Goal: Task Accomplishment & Management: Complete application form

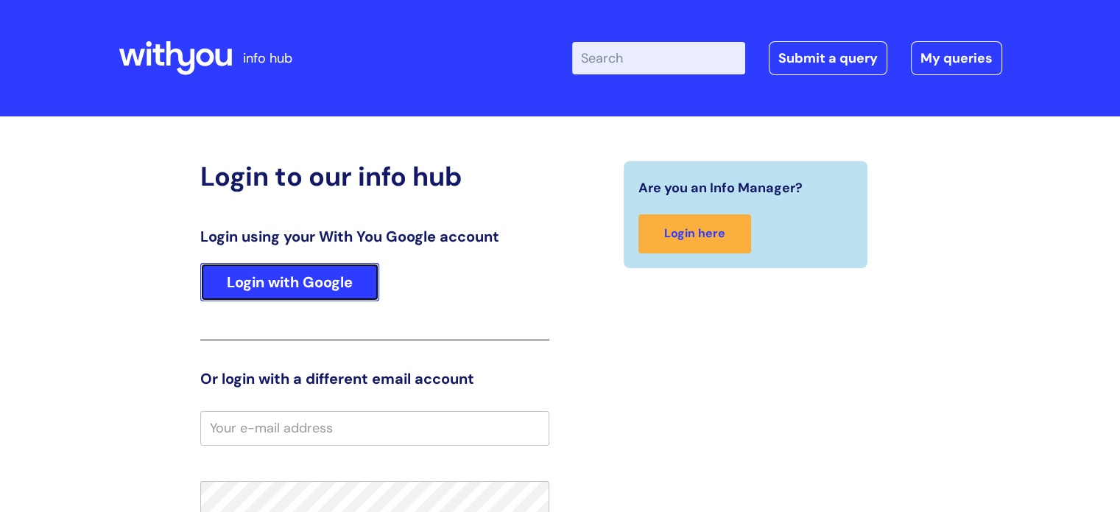
click at [320, 281] on link "Login with Google" at bounding box center [289, 282] width 179 height 38
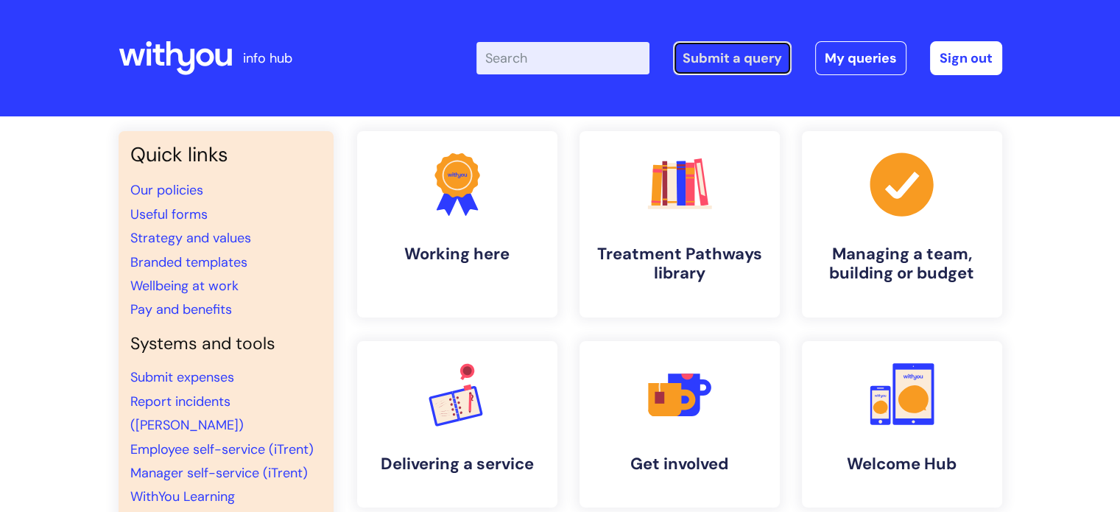
click at [732, 52] on link "Submit a query" at bounding box center [732, 58] width 119 height 34
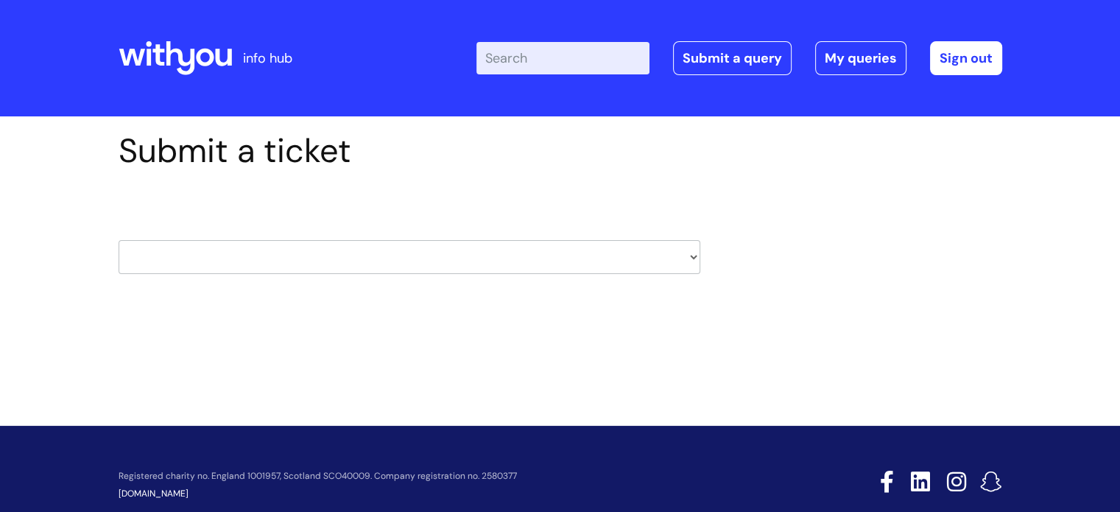
click at [374, 253] on select "HR / People IT and Support Clinical Drug Alerts Finance Accounts Data Support T…" at bounding box center [410, 257] width 582 height 34
select select "it_and_support"
click at [119, 240] on select "HR / People IT and Support Clinical Drug Alerts Finance Accounts Data Support T…" at bounding box center [410, 257] width 582 height 34
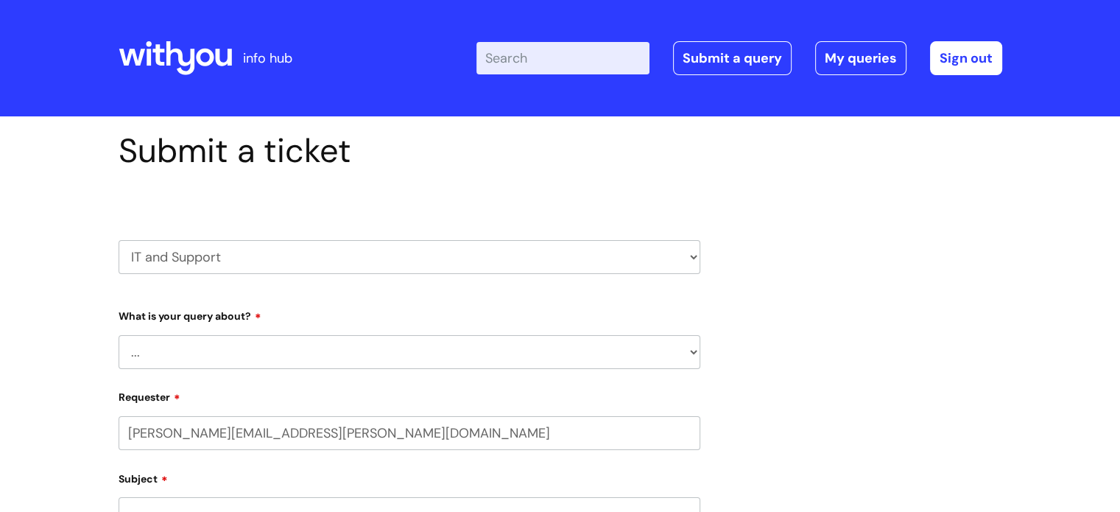
select select "80004157202"
click at [351, 355] on select "... Mobile Phone Reset & MFA Accounts, Starters and Leavers IT Hardware issue I…" at bounding box center [410, 352] width 582 height 34
click at [119, 335] on select "... Mobile Phone Reset & MFA Accounts, Starters and Leavers IT Hardware issue I…" at bounding box center [410, 352] width 582 height 34
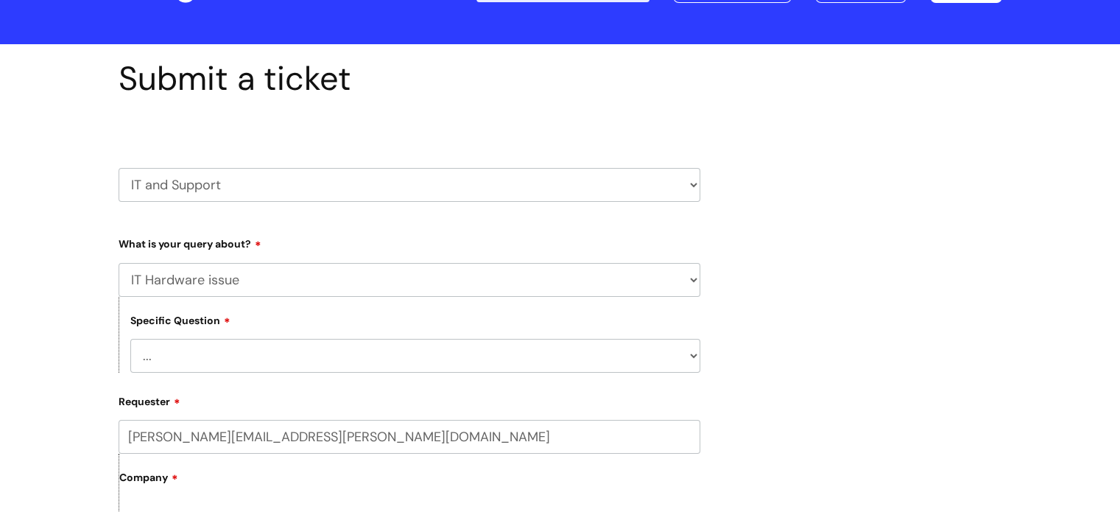
scroll to position [147, 0]
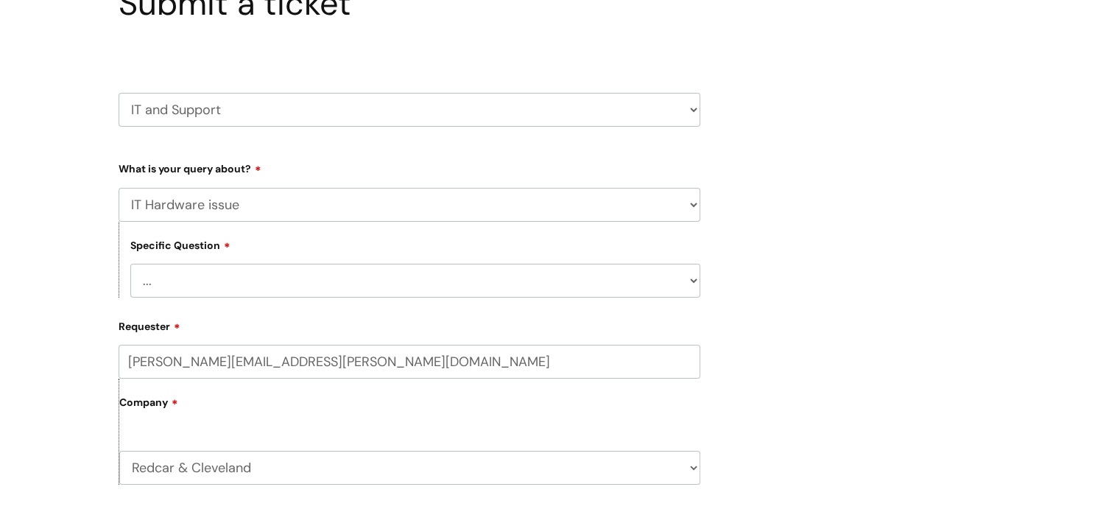
click at [679, 285] on select "... I need a new or replacement ... I’m waiting for new or replacement hardware…" at bounding box center [415, 281] width 570 height 34
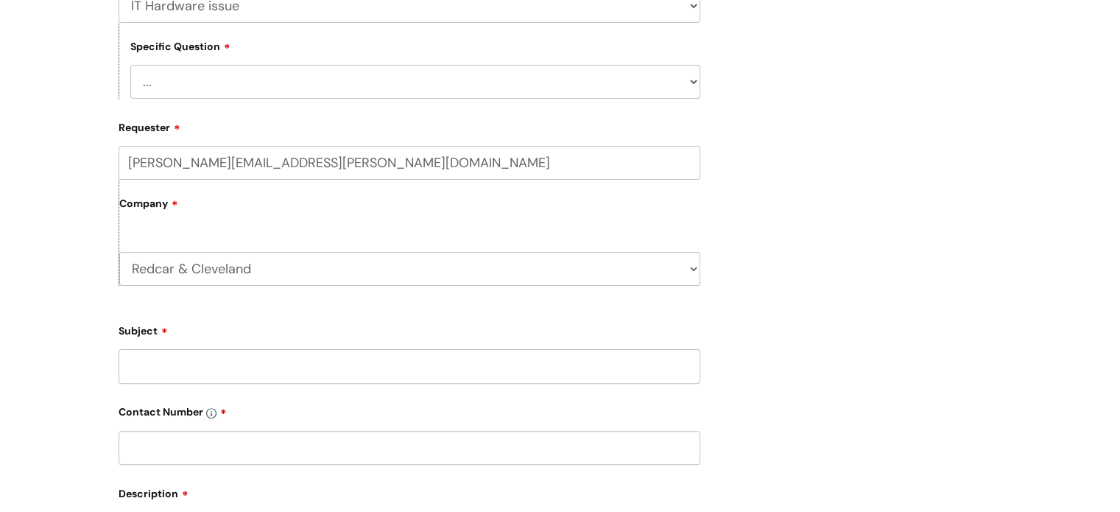
scroll to position [368, 0]
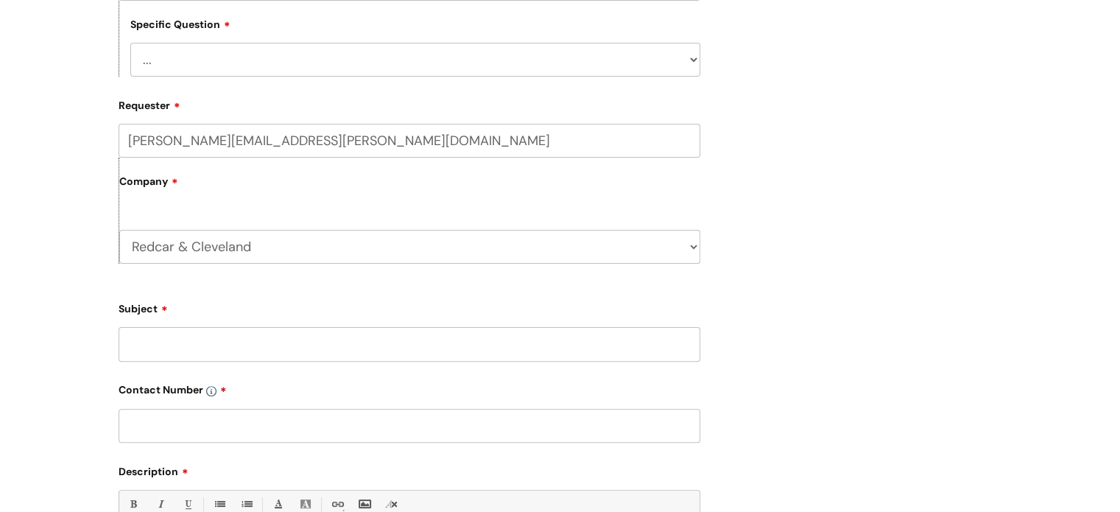
click at [474, 63] on select "... I need a new or replacement ... I’m waiting for new or replacement hardware…" at bounding box center [415, 60] width 570 height 34
click at [248, 63] on select "... I need a new or replacement ... I’m waiting for new or replacement hardware…" at bounding box center [415, 60] width 570 height 34
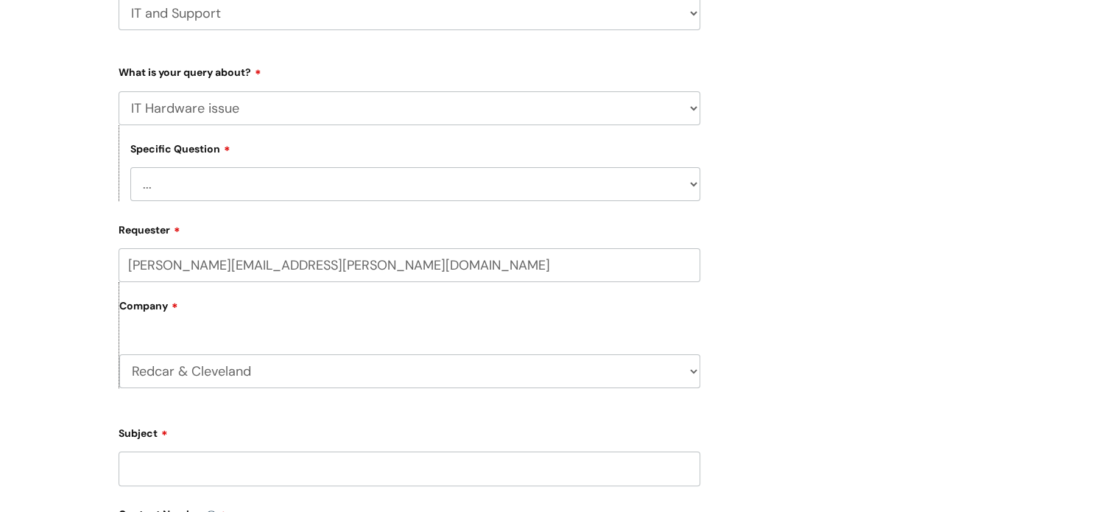
scroll to position [221, 0]
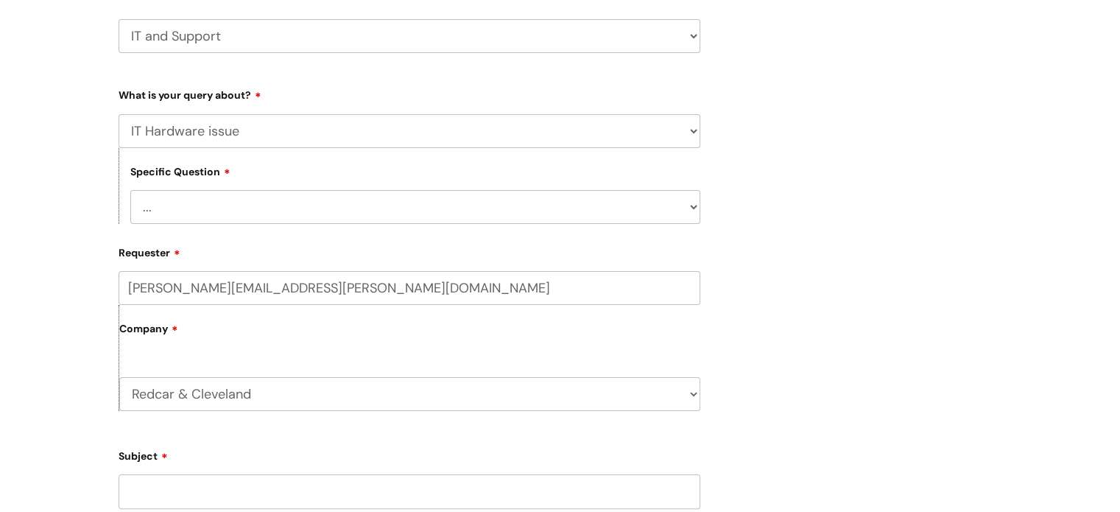
click at [247, 43] on select "HR / People IT and Support Clinical Drug Alerts Finance Accounts Data Support T…" at bounding box center [410, 36] width 582 height 34
click at [268, 138] on select "... Mobile Phone Reset & MFA Accounts, Starters and Leavers IT Hardware issue I…" at bounding box center [410, 131] width 582 height 34
select select "System/software"
click at [119, 114] on select "... Mobile Phone Reset & MFA Accounts, Starters and Leavers IT Hardware issue I…" at bounding box center [410, 131] width 582 height 34
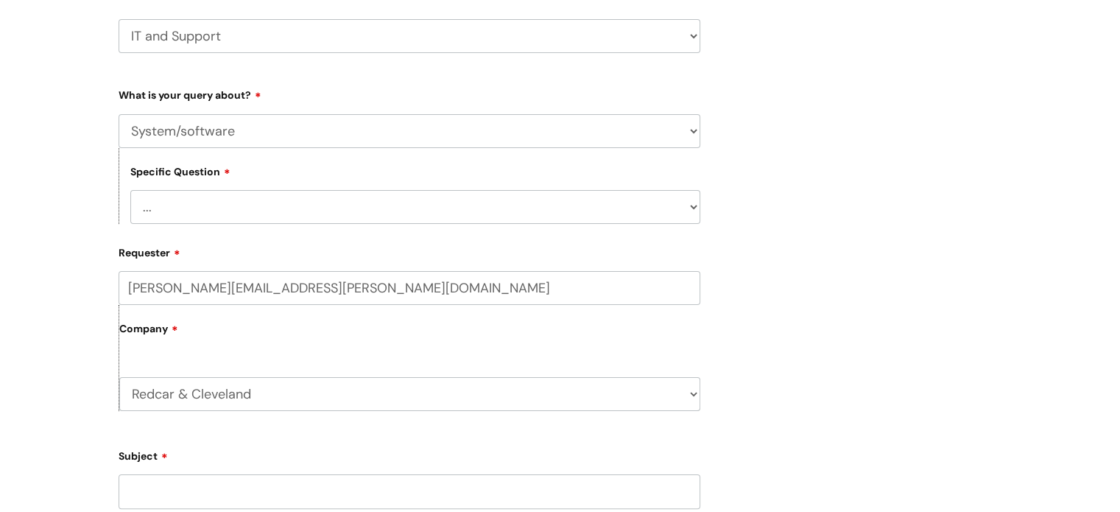
click at [259, 215] on select "... Halo PCMIS Iaptus NHS Email CJSM Email Mitel Another System Google (Workspa…" at bounding box center [415, 207] width 570 height 34
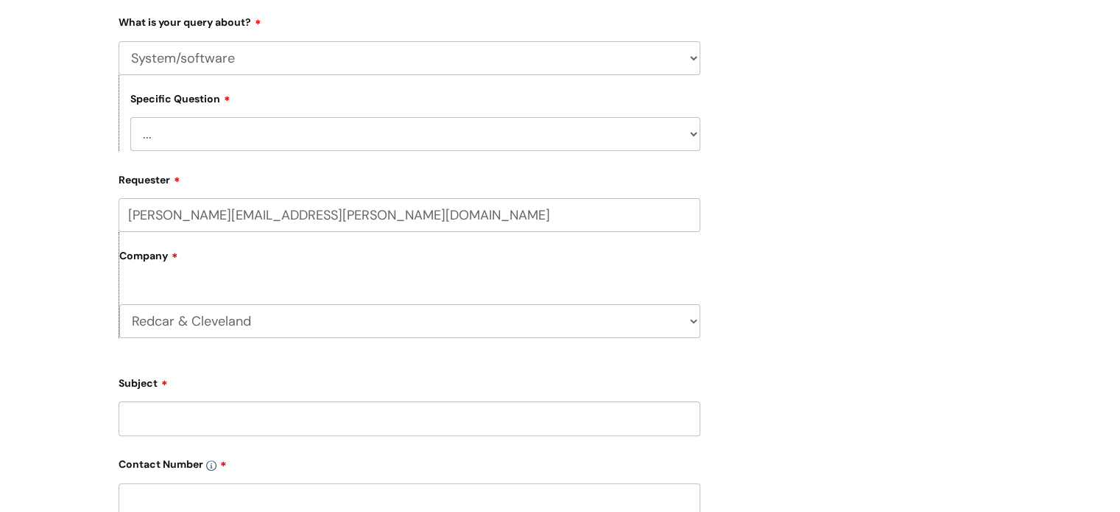
scroll to position [295, 0]
click at [264, 149] on select "... Halo PCMIS Iaptus NHS Email CJSM Email Mitel Another System Google (Workspa…" at bounding box center [415, 133] width 570 height 34
select select "Another System"
click at [130, 116] on select "... Halo PCMIS Iaptus NHS Email CJSM Email Mitel Another System Google (Workspa…" at bounding box center [415, 133] width 570 height 34
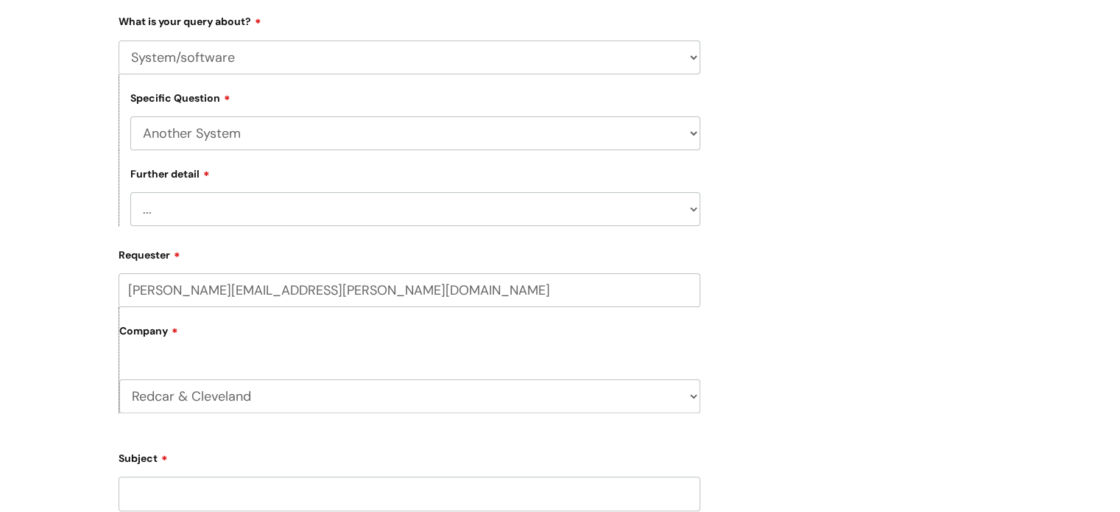
click at [284, 209] on select "... I’ve got a login issue Something else" at bounding box center [415, 209] width 570 height 34
select select "Something else"
click at [130, 193] on select "... I’ve got a login issue Something else" at bounding box center [415, 209] width 570 height 34
click at [256, 345] on label "Company" at bounding box center [409, 336] width 581 height 33
click at [206, 400] on select "Redcar & Cleveland WithYou Current Staff" at bounding box center [409, 396] width 581 height 34
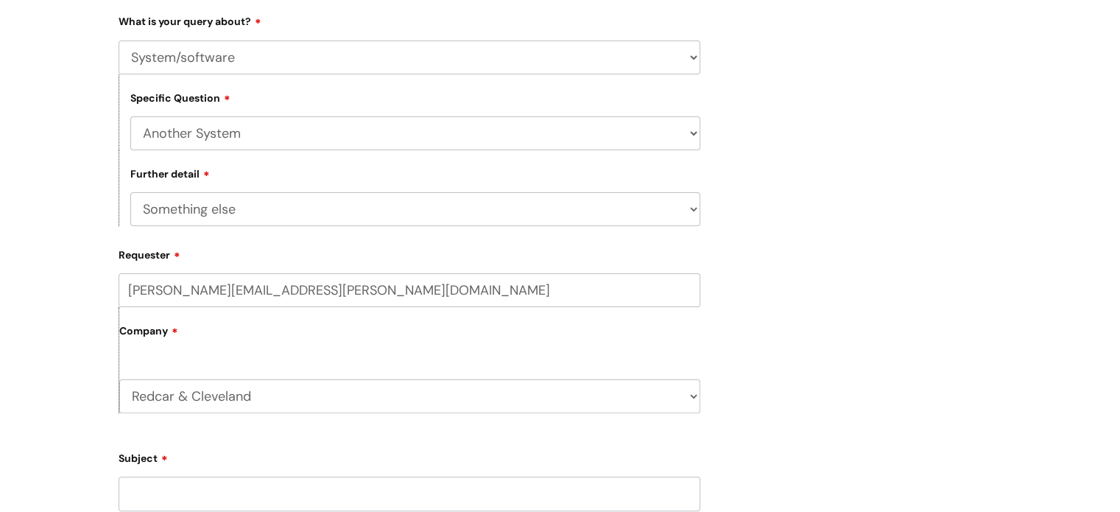
click at [119, 380] on select "Redcar & Cleveland WithYou Current Staff" at bounding box center [409, 396] width 581 height 34
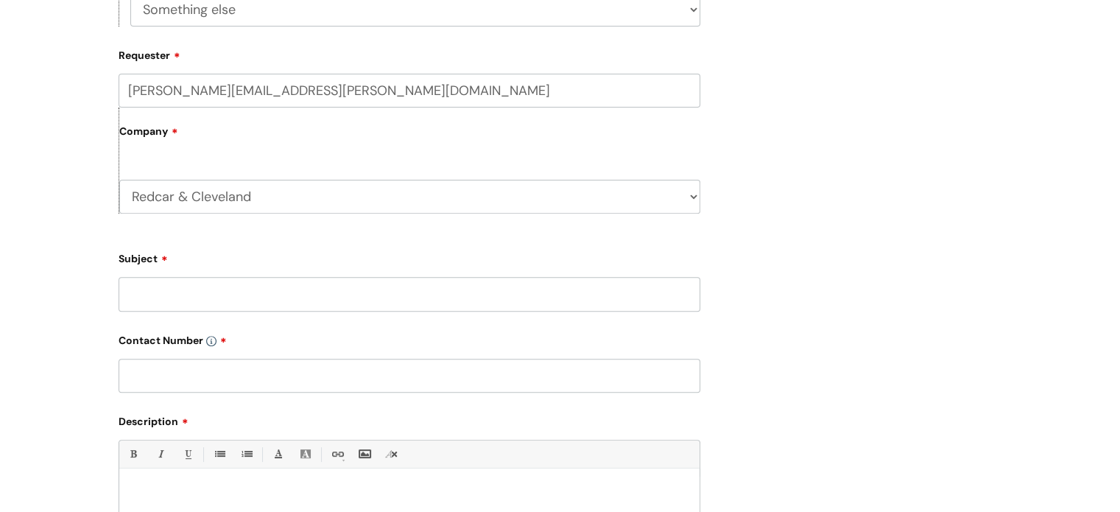
scroll to position [515, 0]
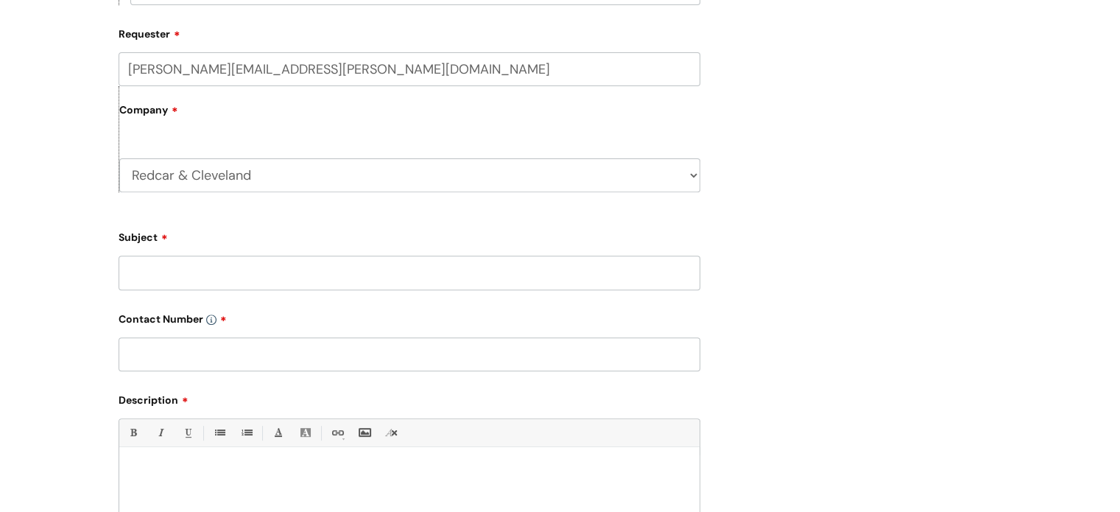
click at [233, 271] on input "Subject" at bounding box center [410, 273] width 582 height 34
type input "Nebula"
click at [247, 349] on input "text" at bounding box center [410, 354] width 582 height 34
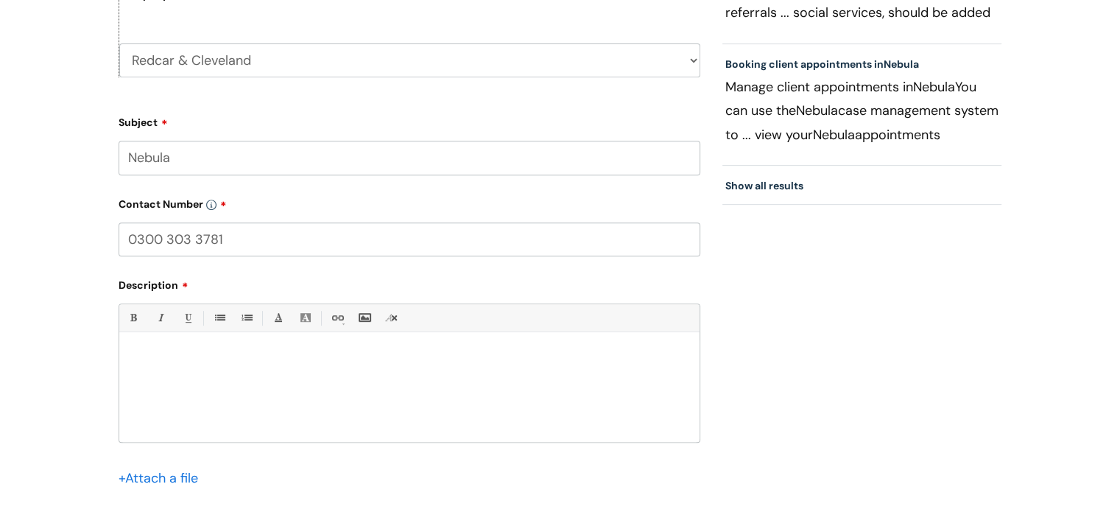
scroll to position [663, 0]
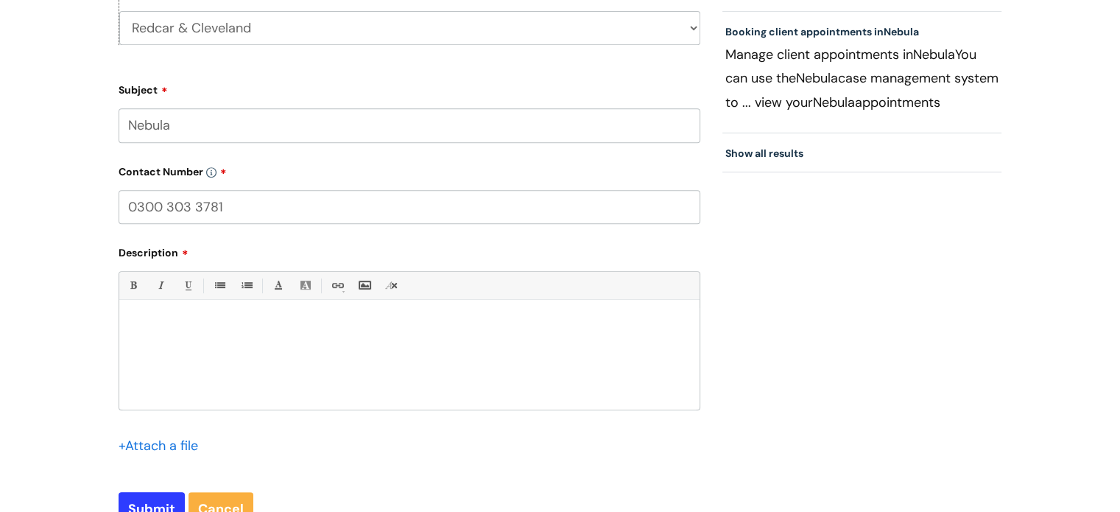
type input "0300 303 3781"
click at [220, 324] on p at bounding box center [409, 325] width 558 height 13
click at [150, 501] on input "Submit" at bounding box center [152, 509] width 66 height 34
type input "Please Wait..."
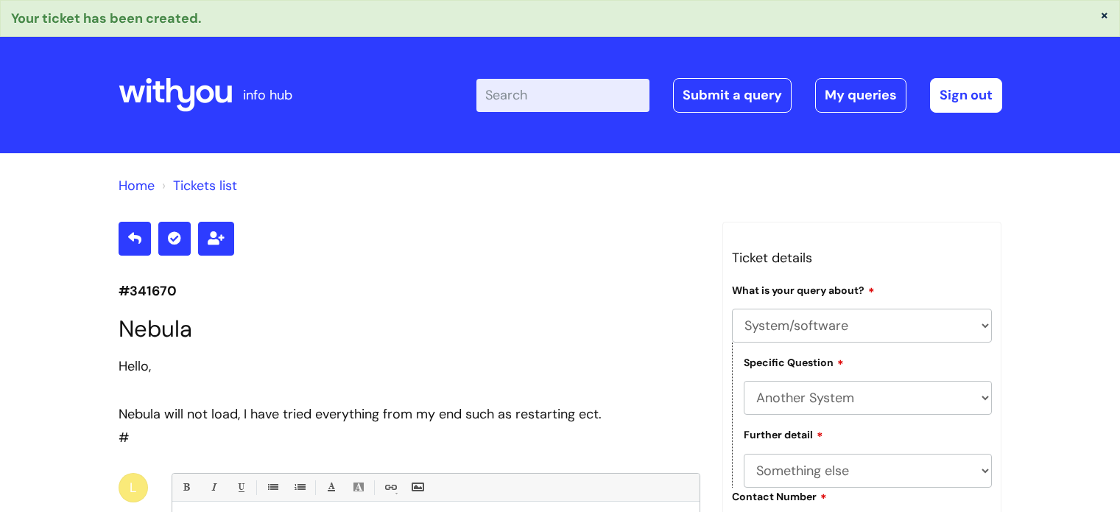
select select "System/software"
select select "Another System"
select select "Something else"
